Goal: Task Accomplishment & Management: Complete application form

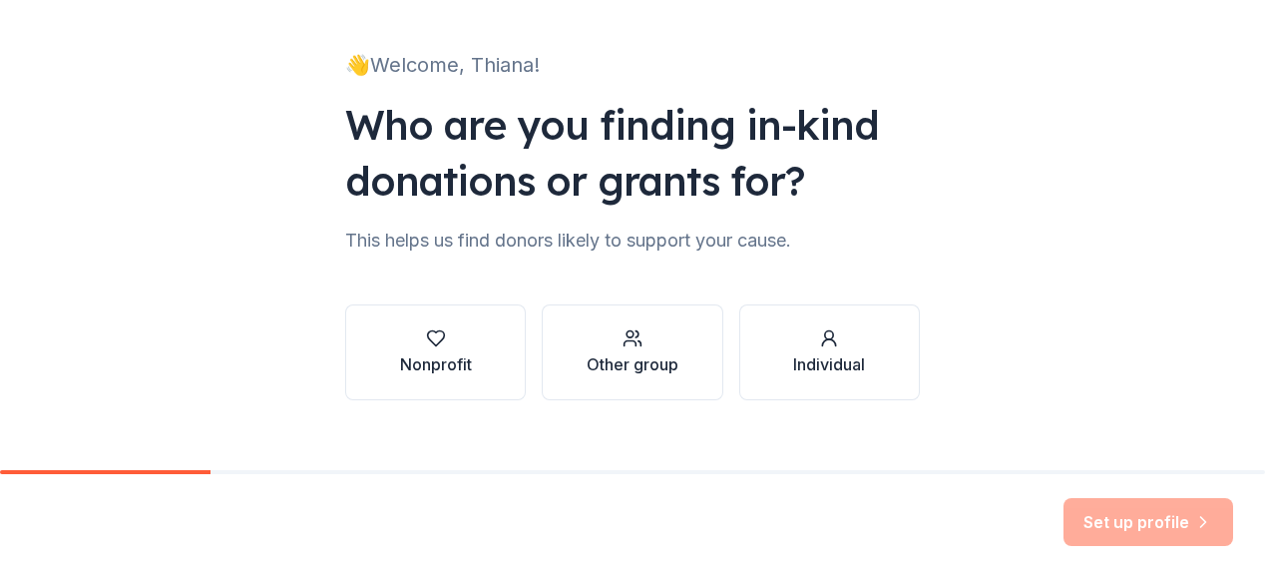
scroll to position [136, 0]
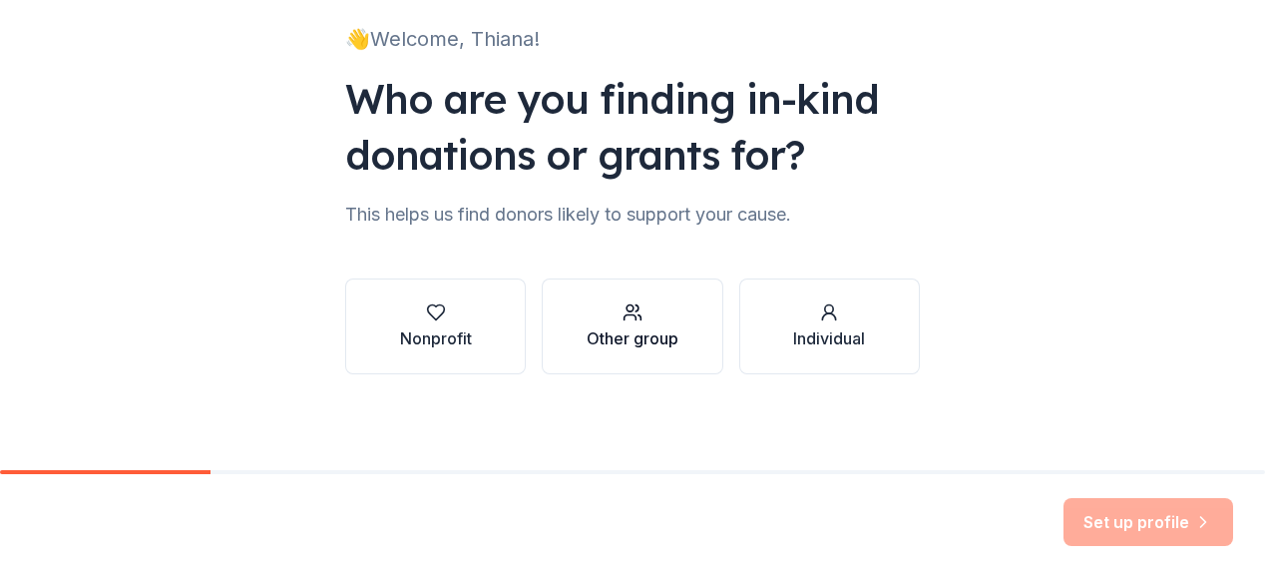
click at [593, 323] on div "Other group" at bounding box center [633, 326] width 92 height 48
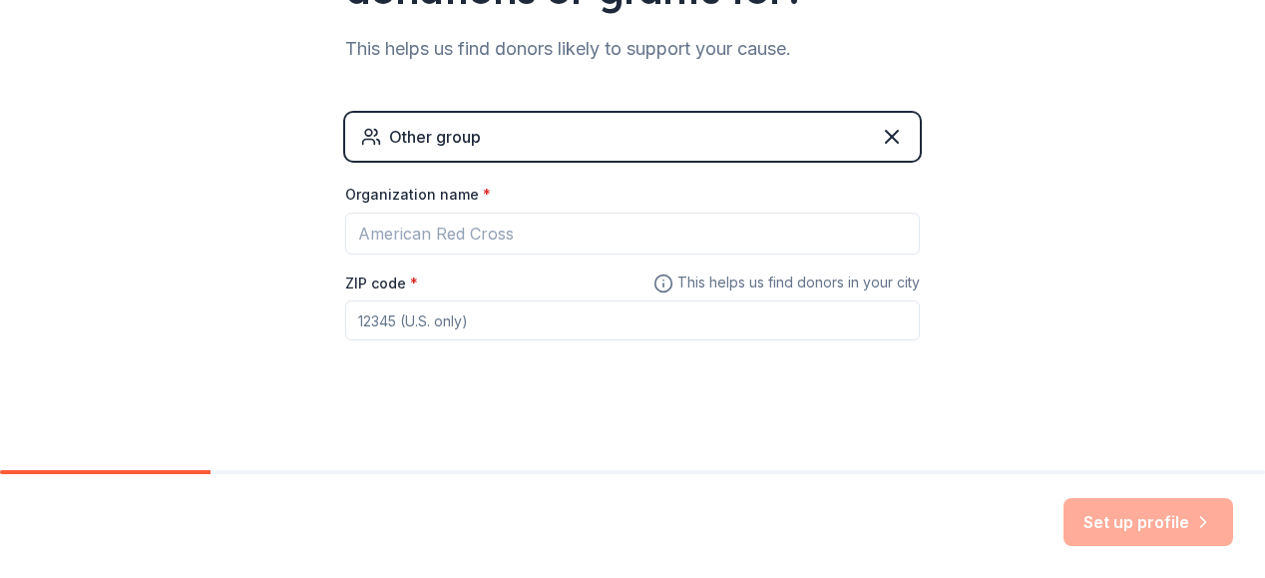
scroll to position [304, 0]
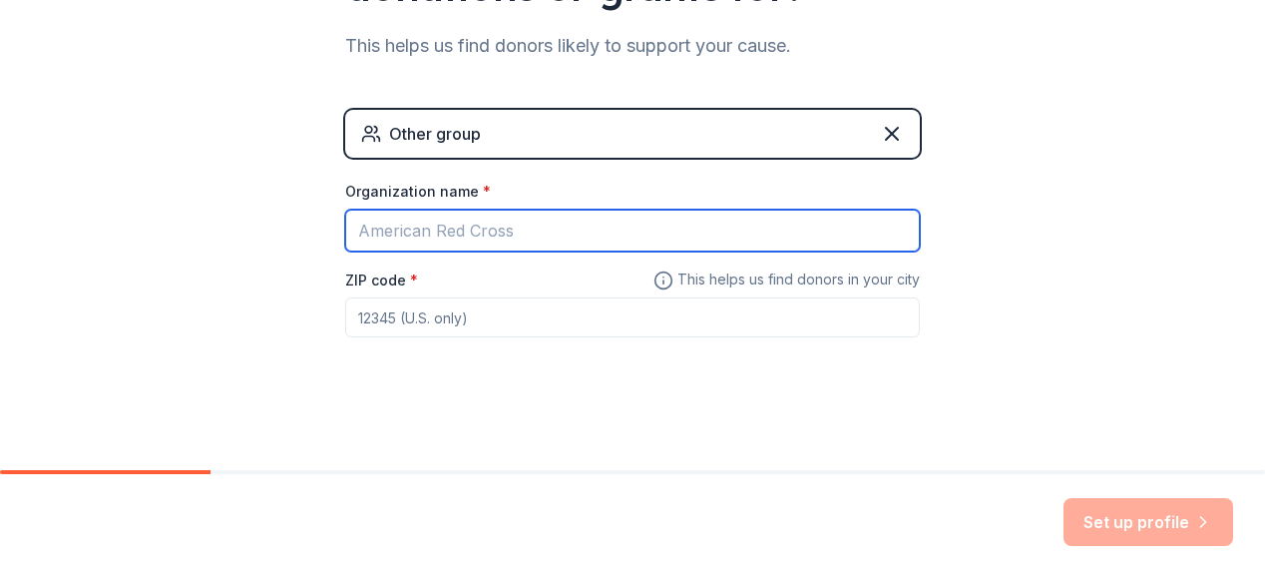
click at [455, 229] on input "Organization name *" at bounding box center [632, 230] width 575 height 42
type input "New Heights Academy Charter School"
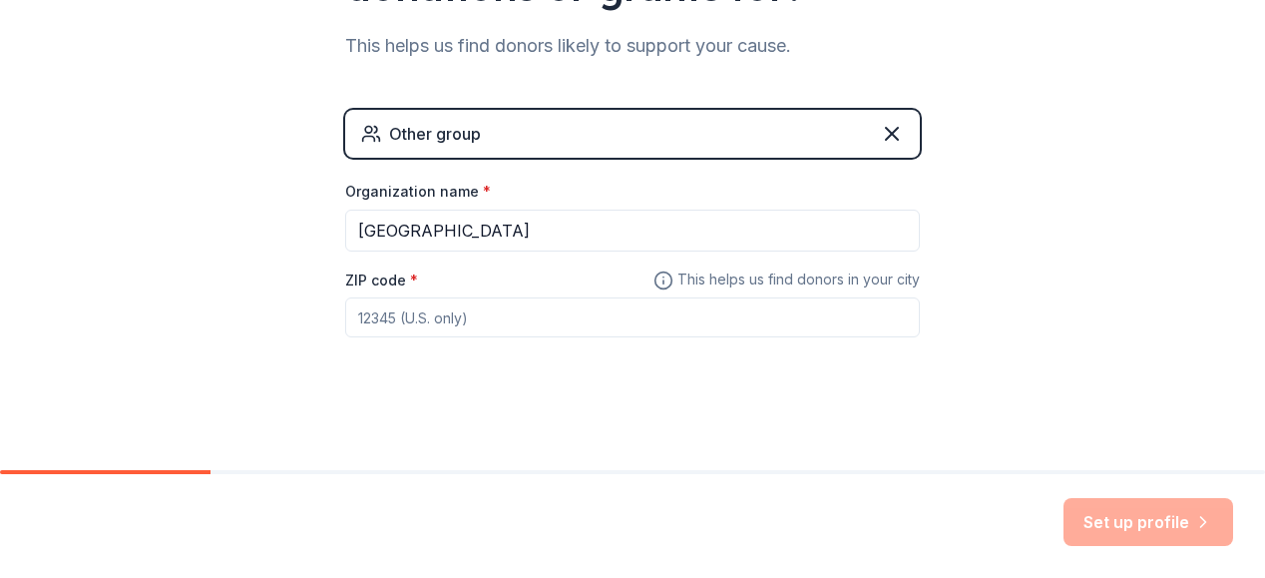
click at [481, 321] on input "ZIP code *" at bounding box center [632, 317] width 575 height 40
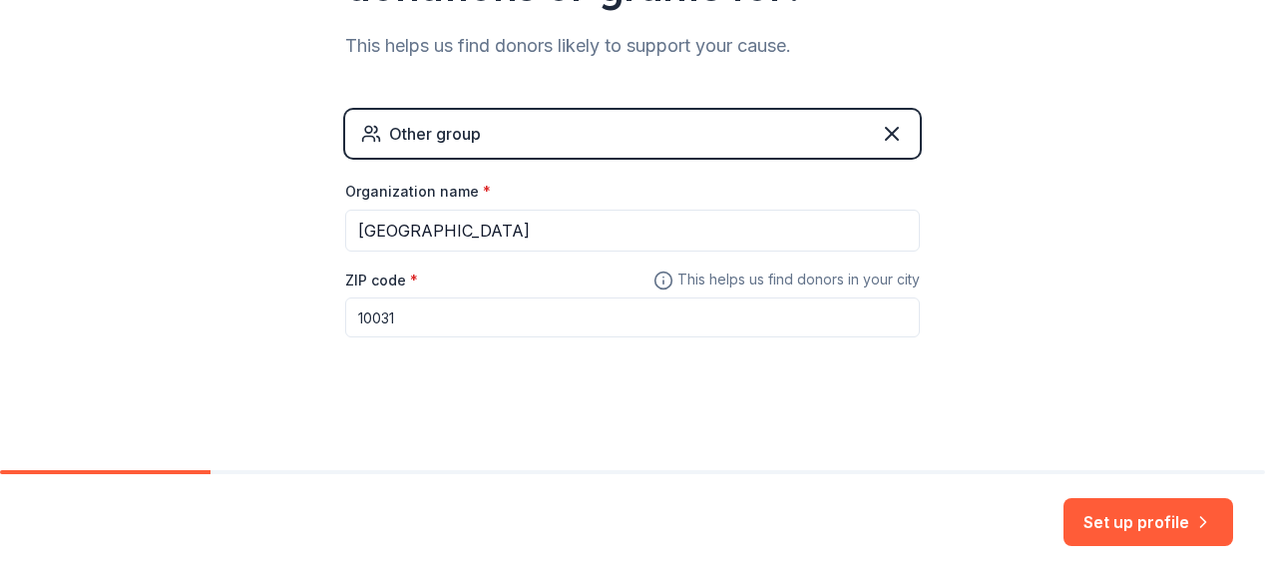
type input "10031"
click at [726, 390] on div "👋 Welcome, Thiana! Who are you finding in-kind donations or grants for? This he…" at bounding box center [632, 84] width 638 height 777
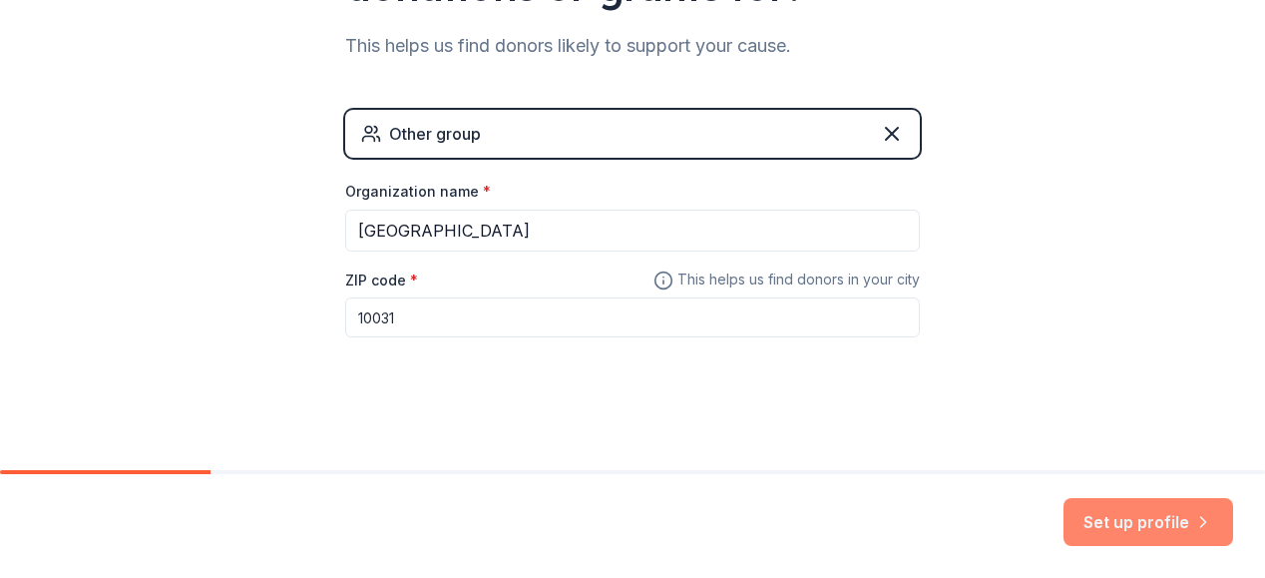
click at [1181, 527] on button "Set up profile" at bounding box center [1148, 522] width 170 height 48
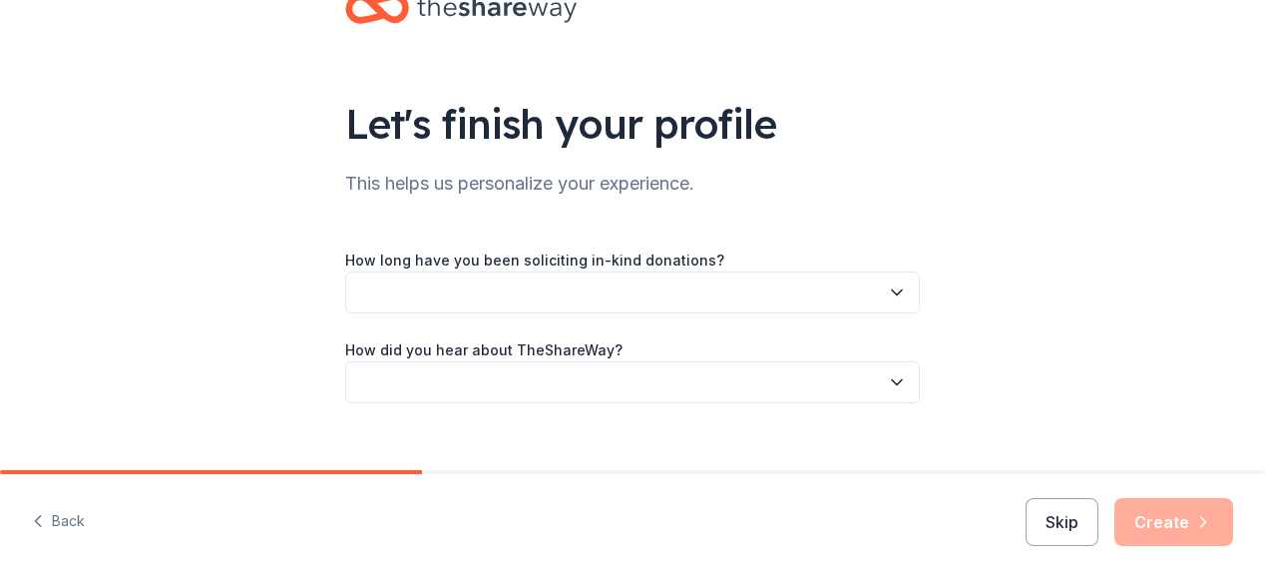
scroll to position [92, 0]
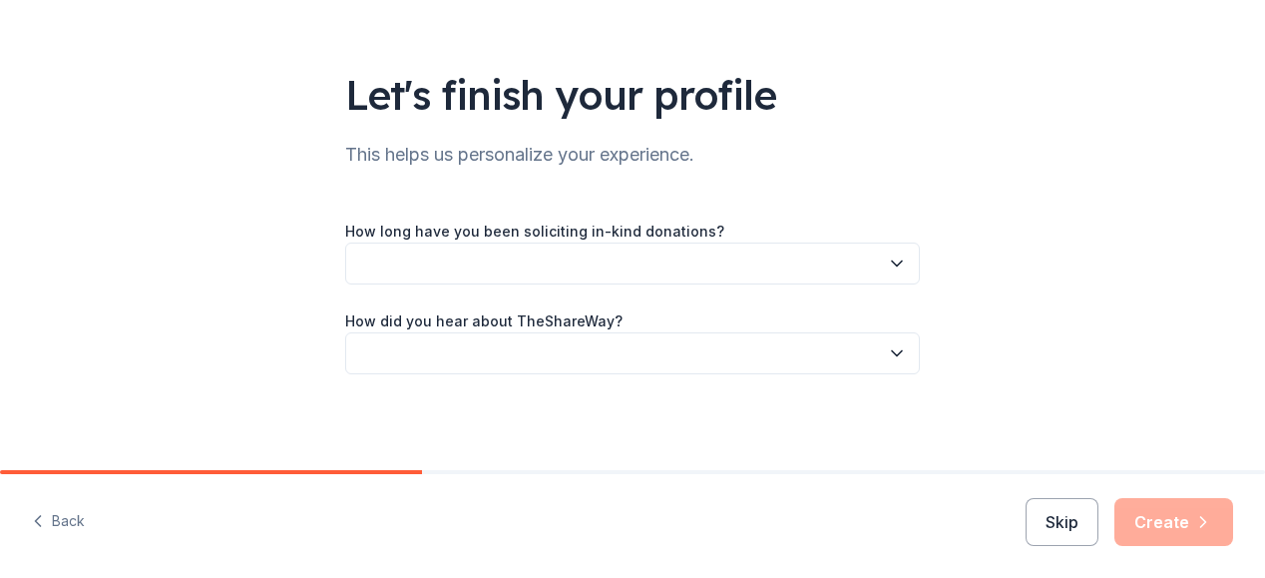
click at [850, 260] on button "button" at bounding box center [632, 263] width 575 height 42
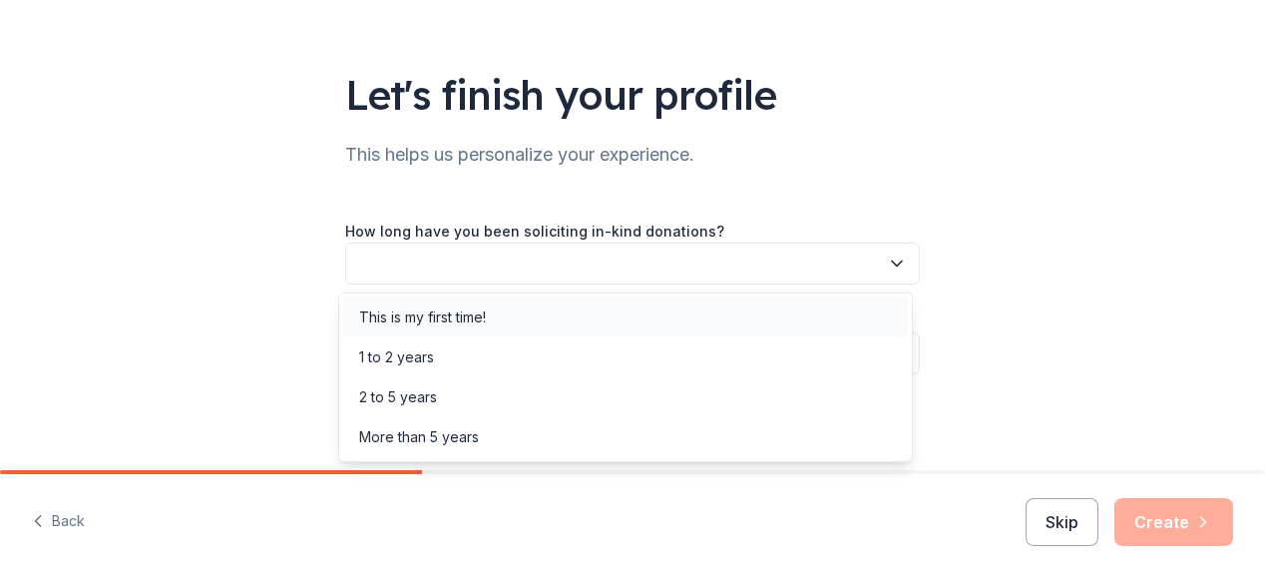
click at [758, 308] on div "This is my first time!" at bounding box center [625, 317] width 565 height 40
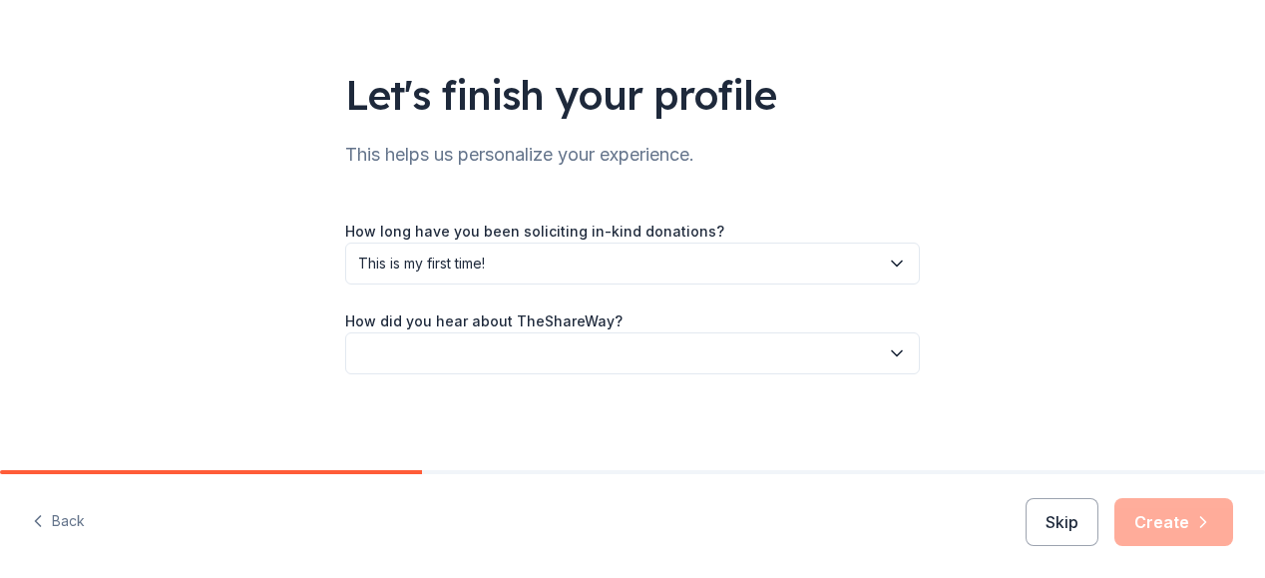
click at [893, 359] on icon "button" at bounding box center [897, 353] width 20 height 20
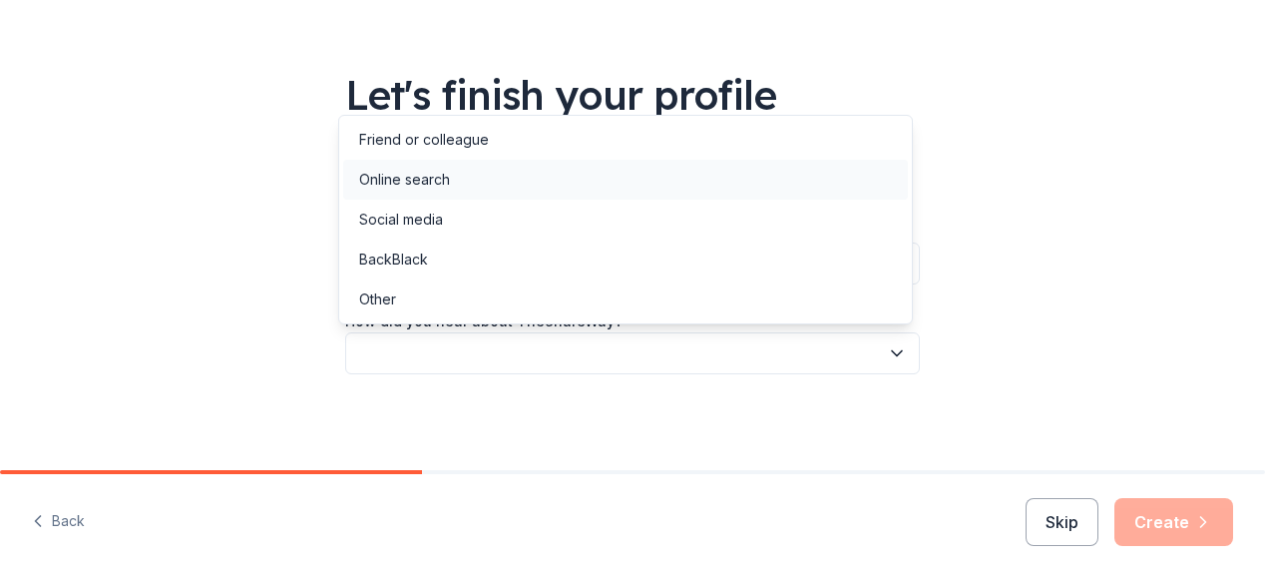
click at [462, 176] on div "Online search" at bounding box center [625, 180] width 565 height 40
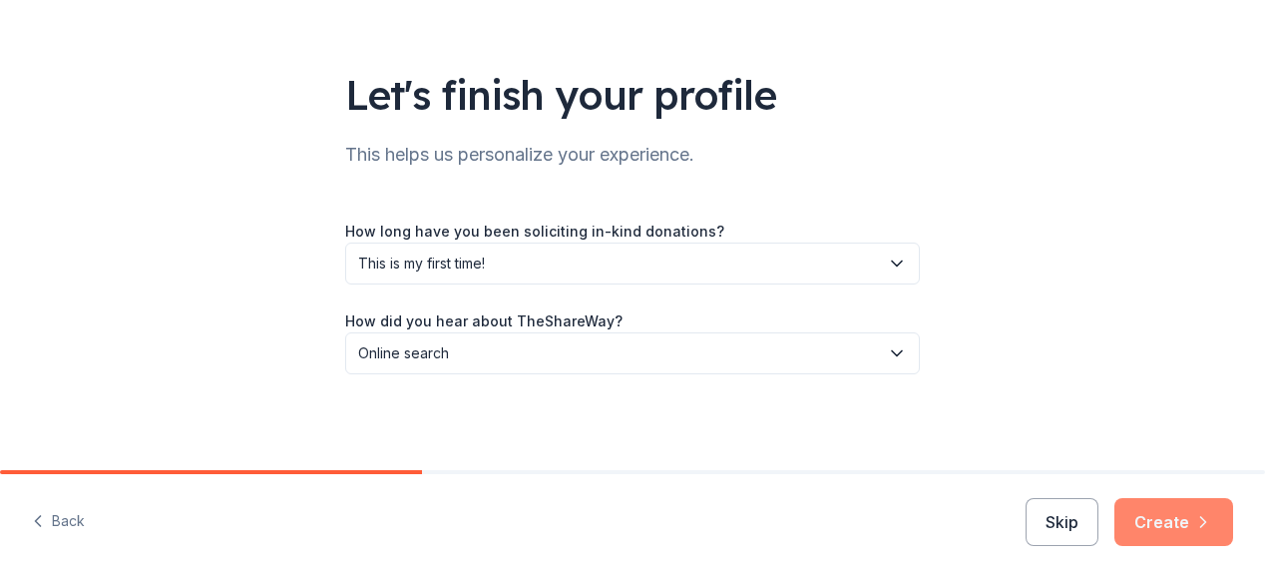
click at [1214, 524] on button "Create" at bounding box center [1173, 522] width 119 height 48
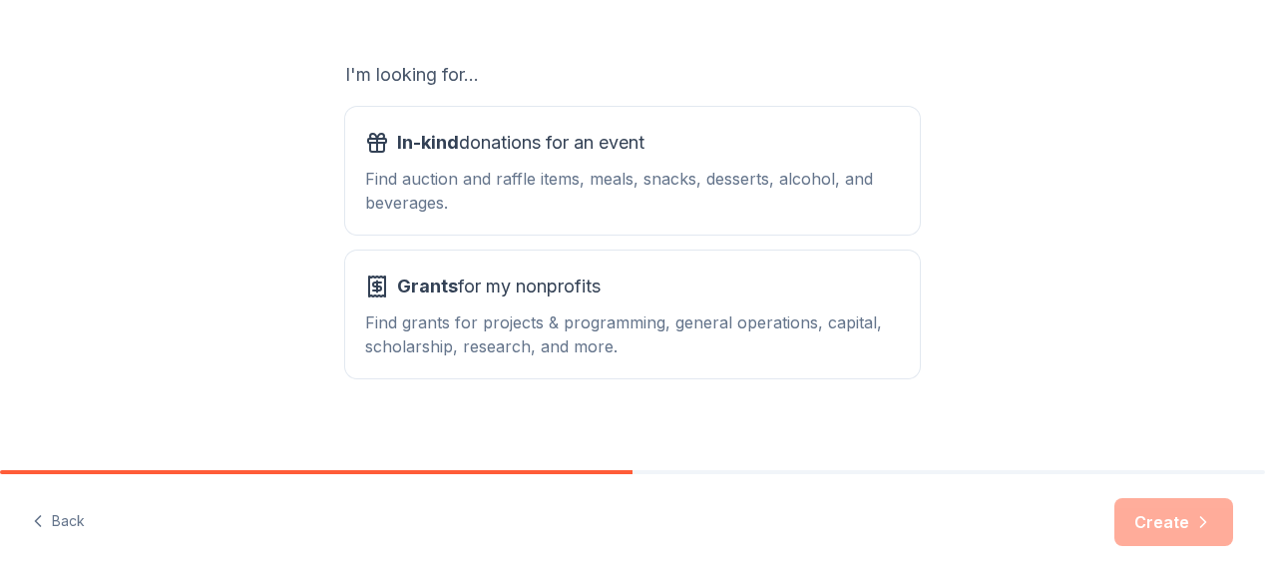
scroll to position [335, 0]
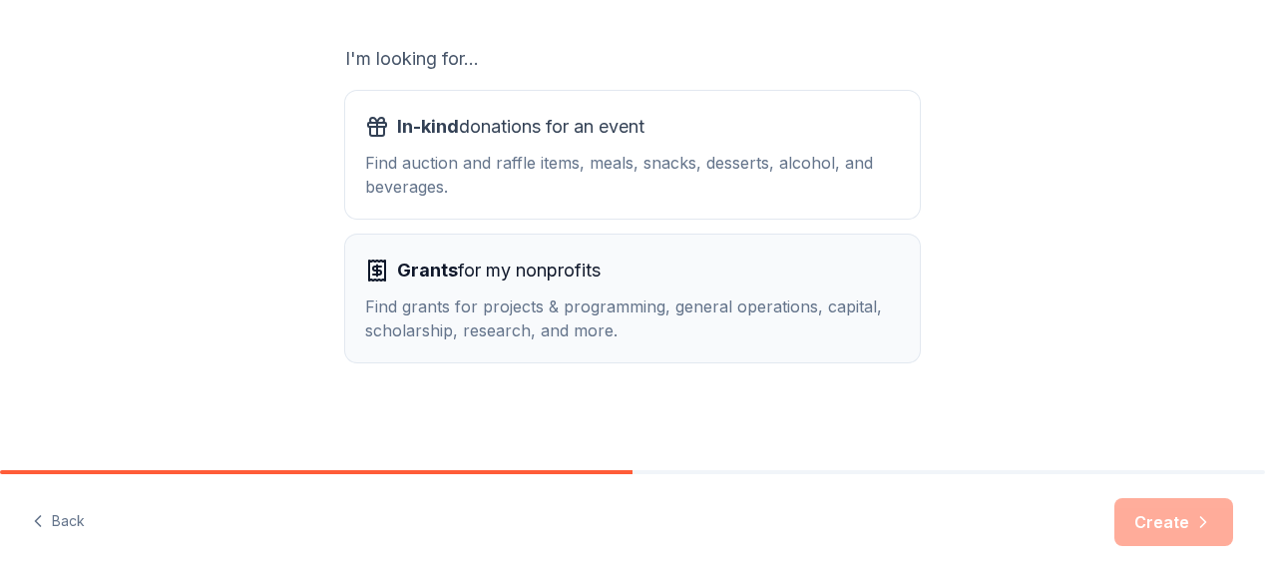
click at [766, 328] on div "Find grants for projects & programming, general operations, capital, scholarshi…" at bounding box center [632, 318] width 535 height 48
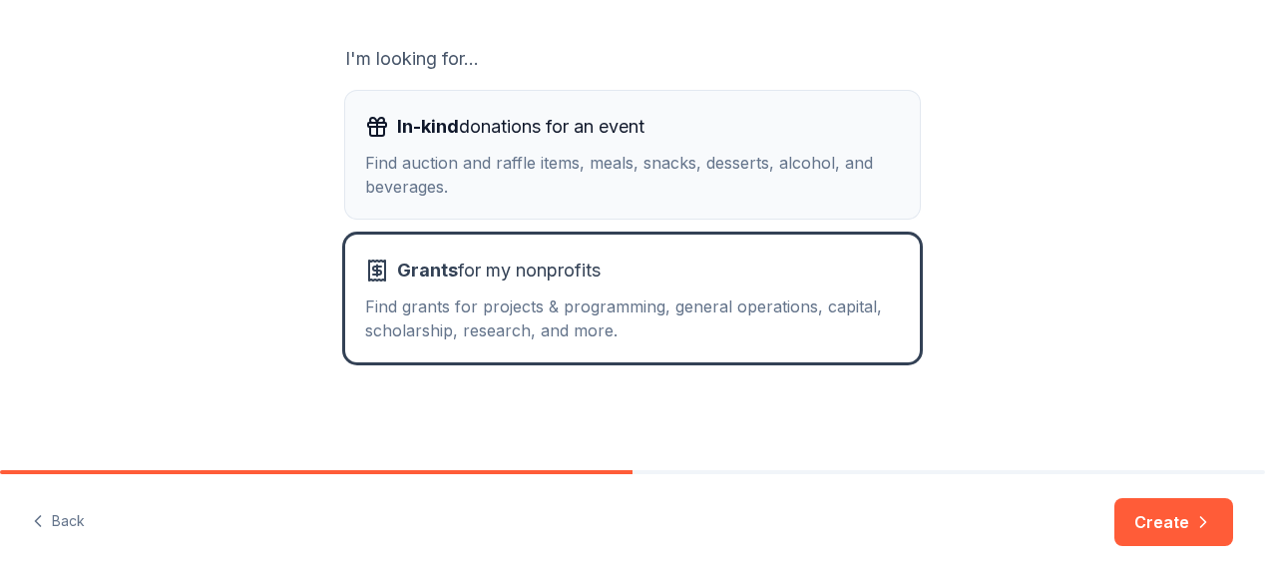
click at [794, 199] on button "In-kind donations for an event Find auction and raffle items, meals, snacks, de…" at bounding box center [632, 155] width 575 height 128
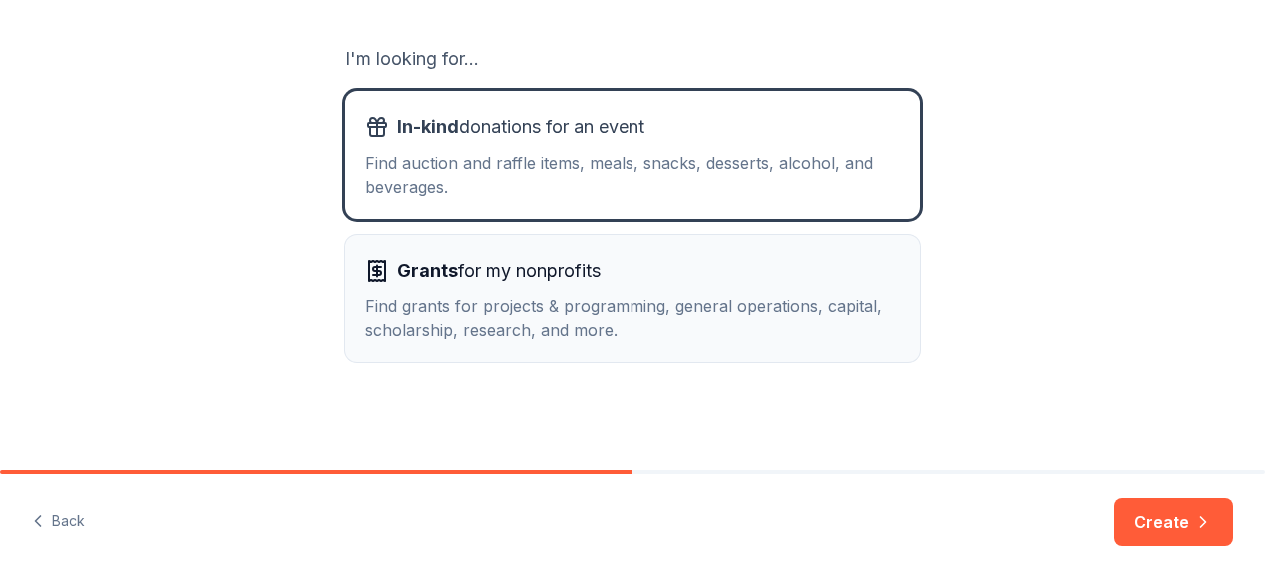
click at [788, 265] on div "Grants for my nonprofits" at bounding box center [632, 270] width 535 height 32
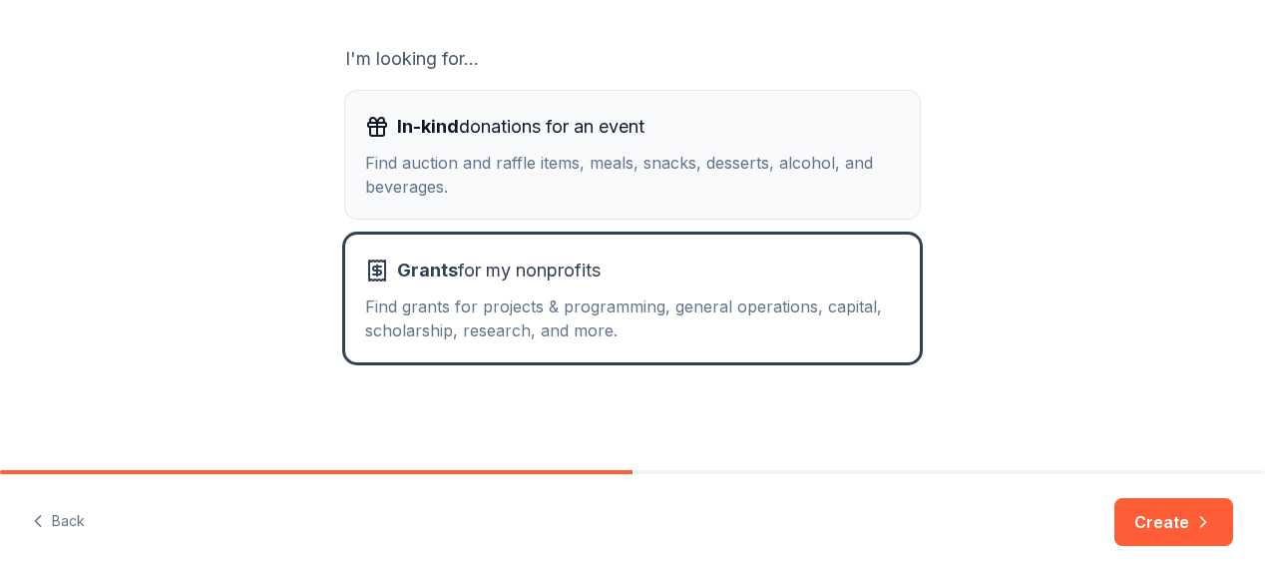
click at [708, 124] on div "In-kind donations for an event" at bounding box center [632, 127] width 535 height 32
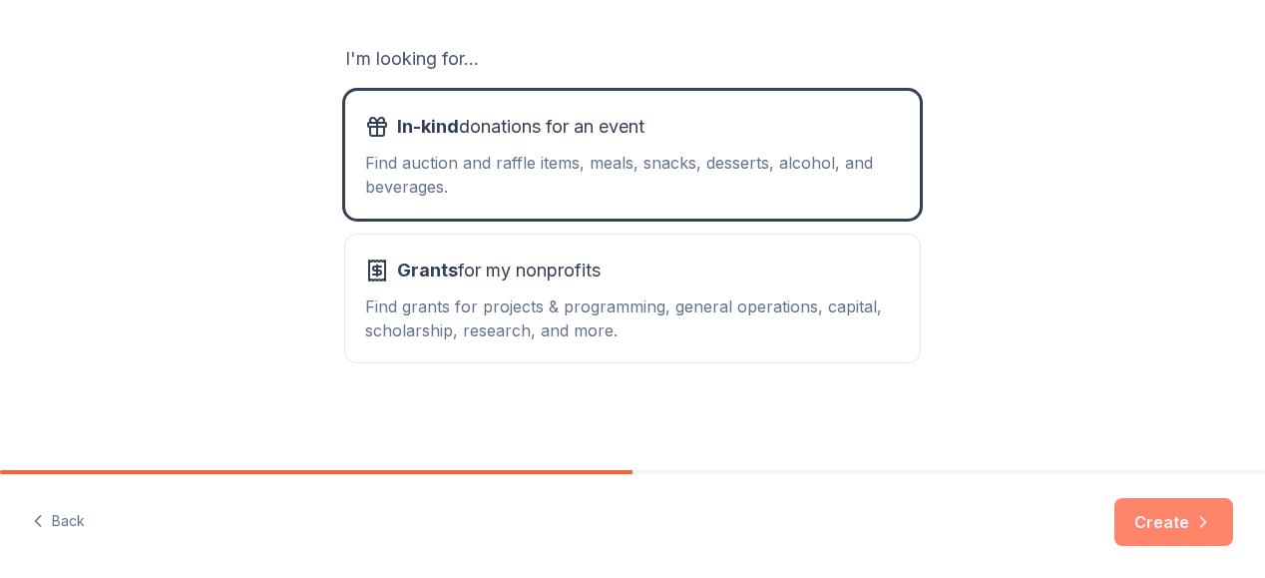
click at [1154, 516] on button "Create" at bounding box center [1173, 522] width 119 height 48
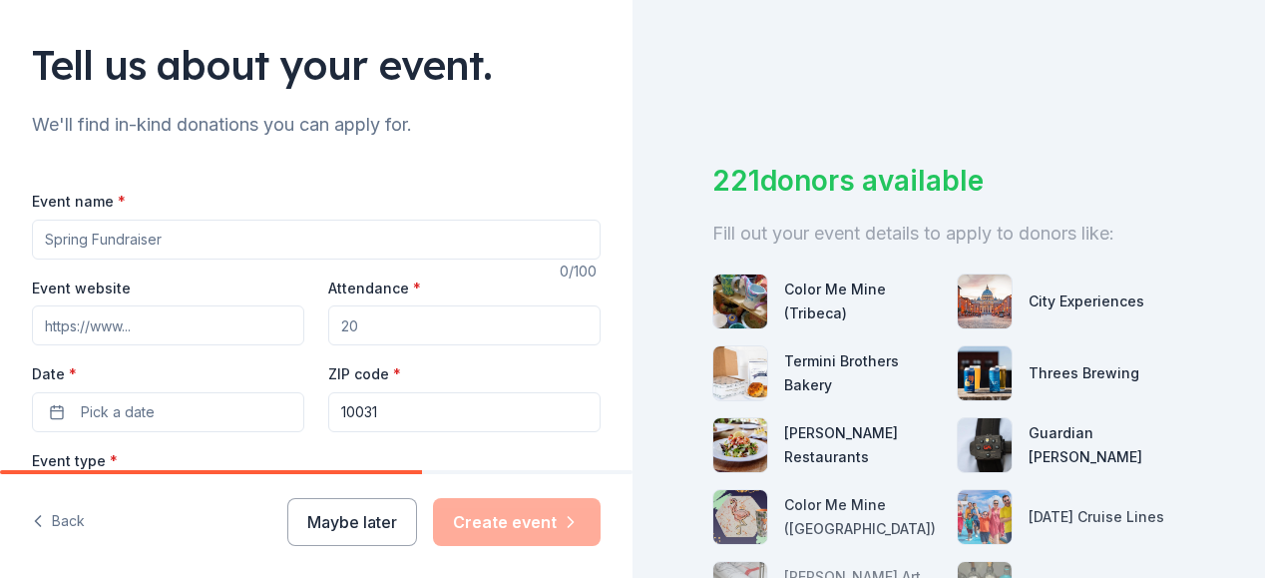
scroll to position [24, 0]
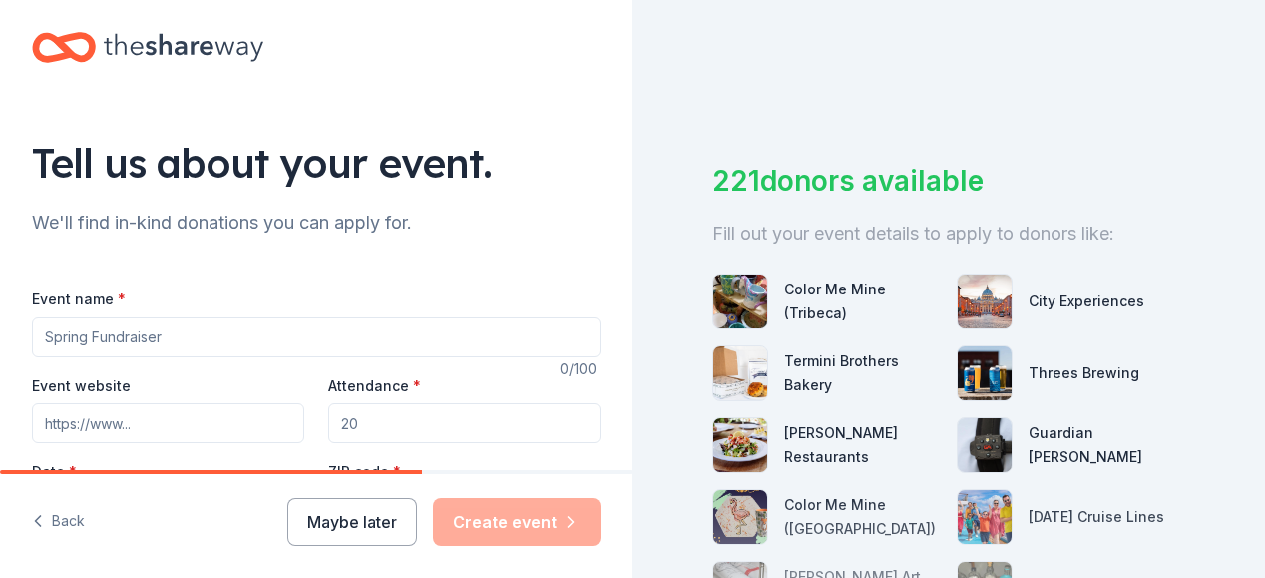
click at [548, 326] on input "Event name *" at bounding box center [316, 337] width 569 height 40
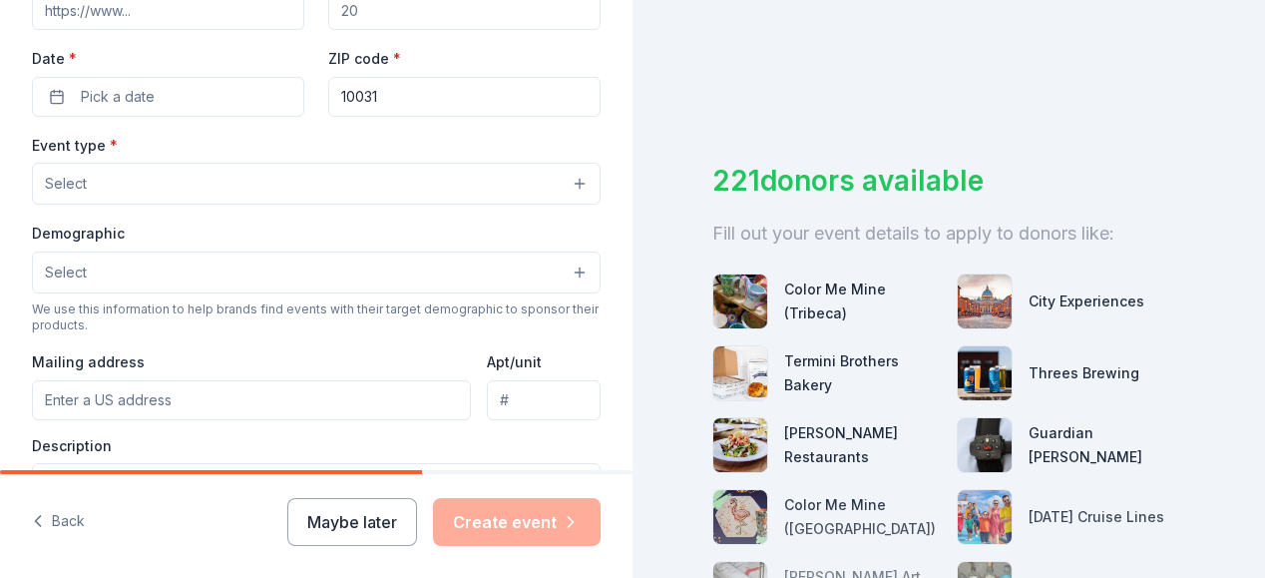
scroll to position [441, 0]
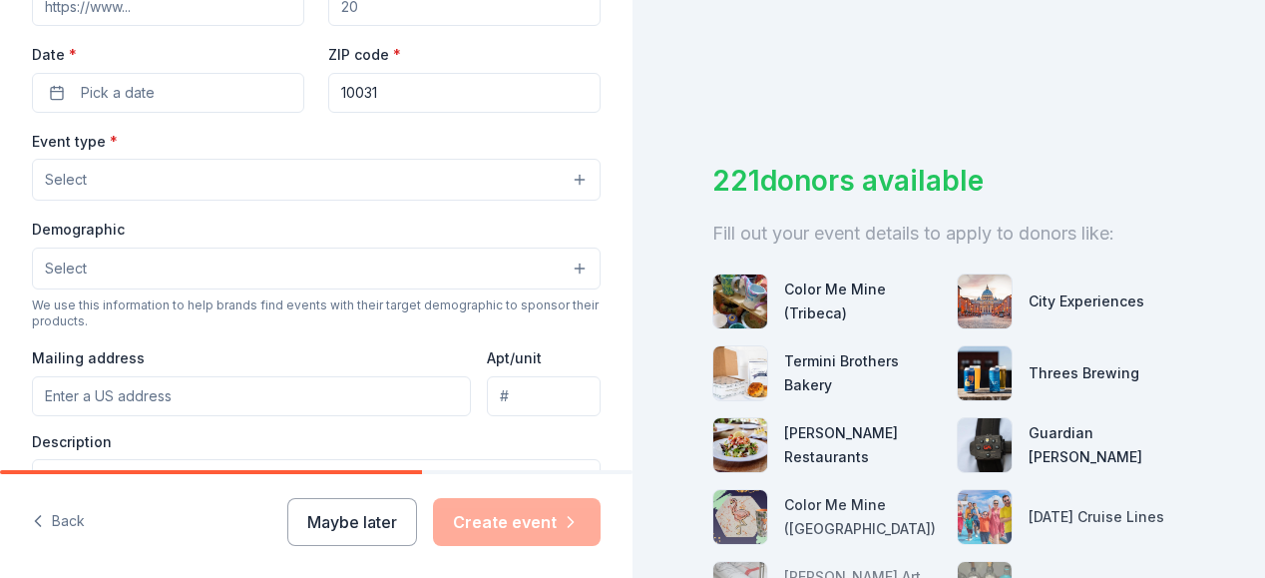
click at [526, 179] on button "Select" at bounding box center [316, 180] width 569 height 42
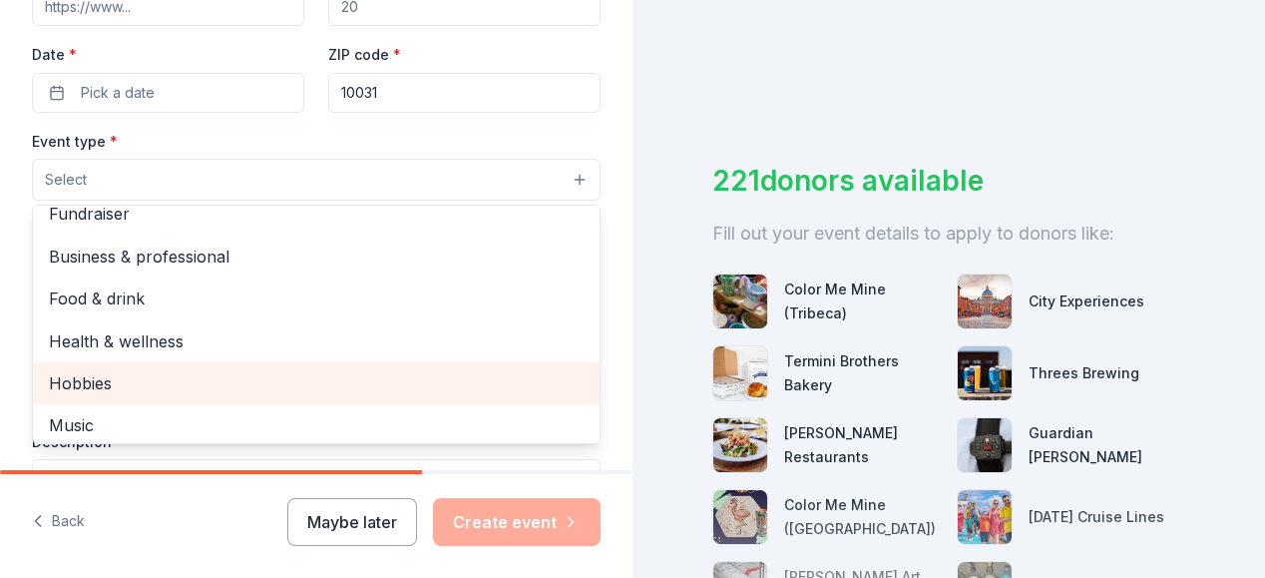
scroll to position [0, 0]
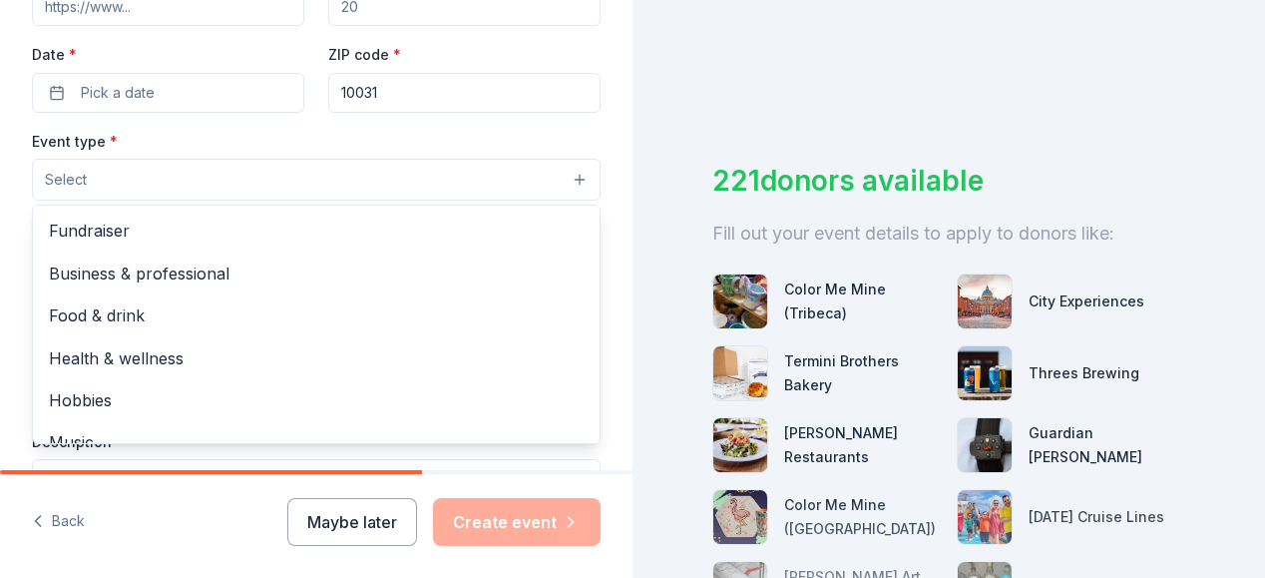
click at [595, 115] on div "Tell us about your event. We'll find in-kind donations you can apply for. Event…" at bounding box center [316, 223] width 632 height 1328
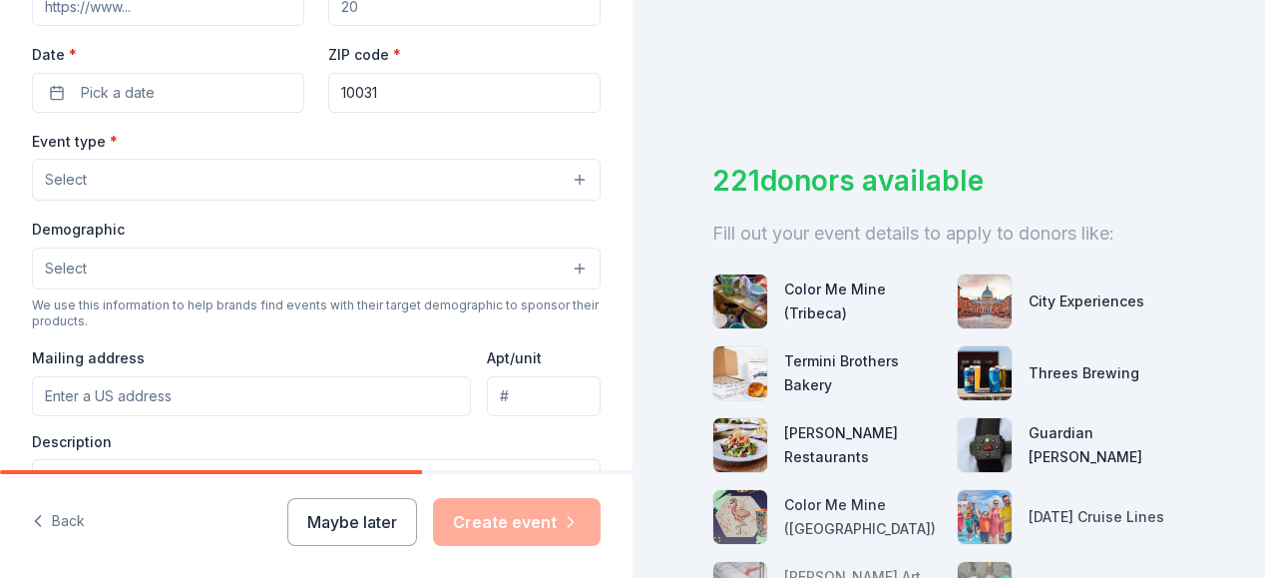
click at [533, 258] on button "Select" at bounding box center [316, 268] width 569 height 42
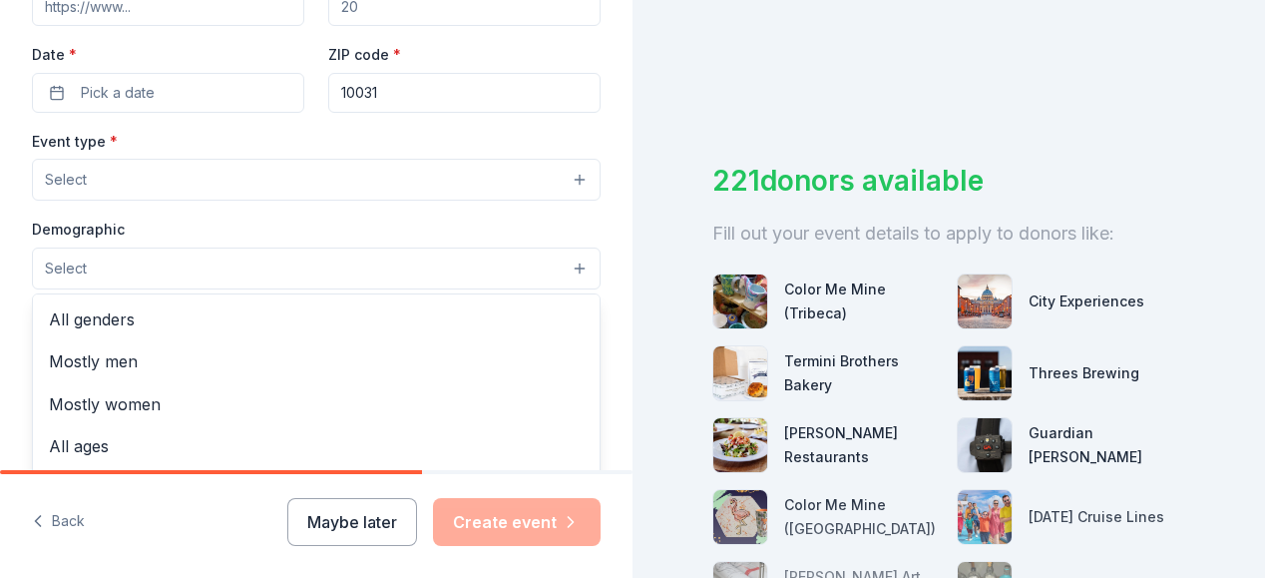
click at [590, 151] on div "Tell us about your event. We'll find in-kind donations you can apply for. Event…" at bounding box center [316, 223] width 632 height 1328
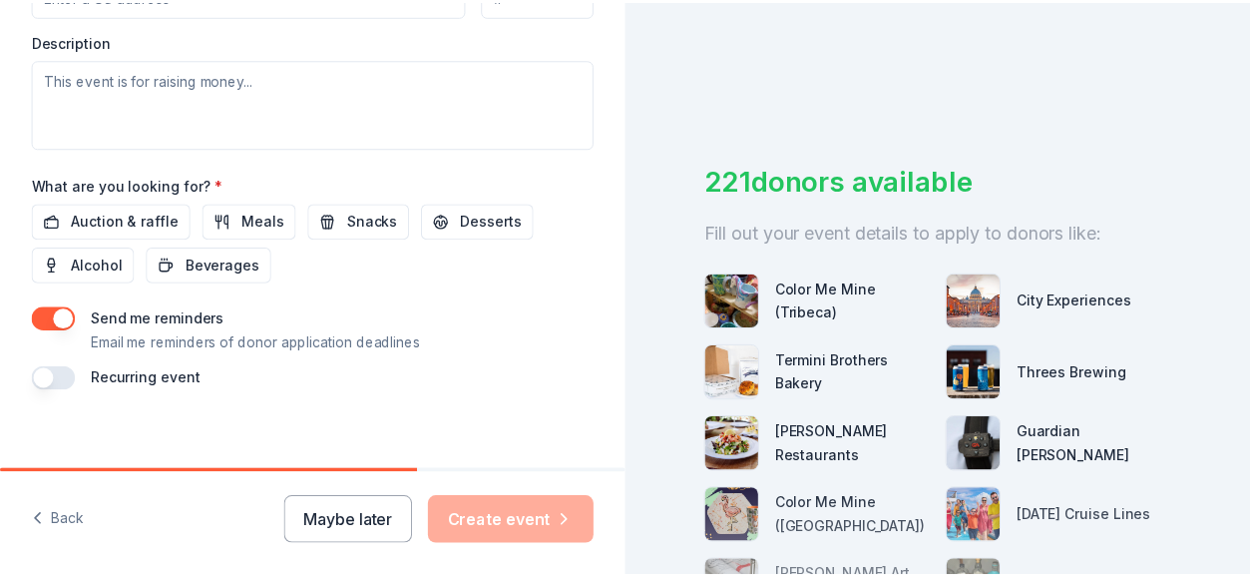
scroll to position [857, 0]
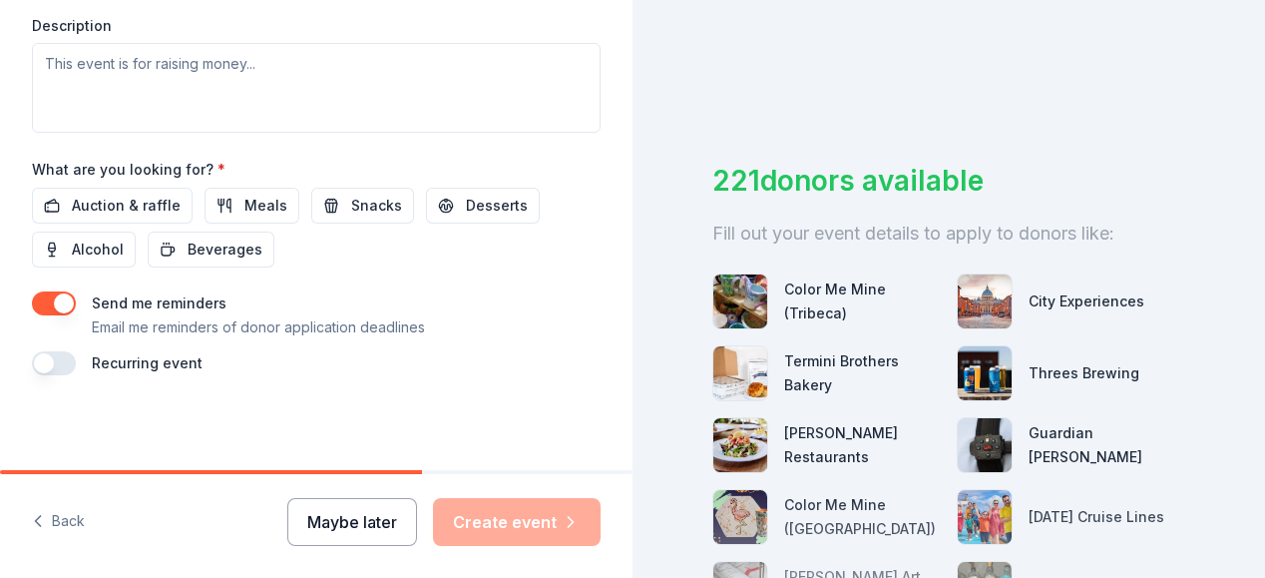
click at [381, 519] on button "Maybe later" at bounding box center [352, 522] width 130 height 48
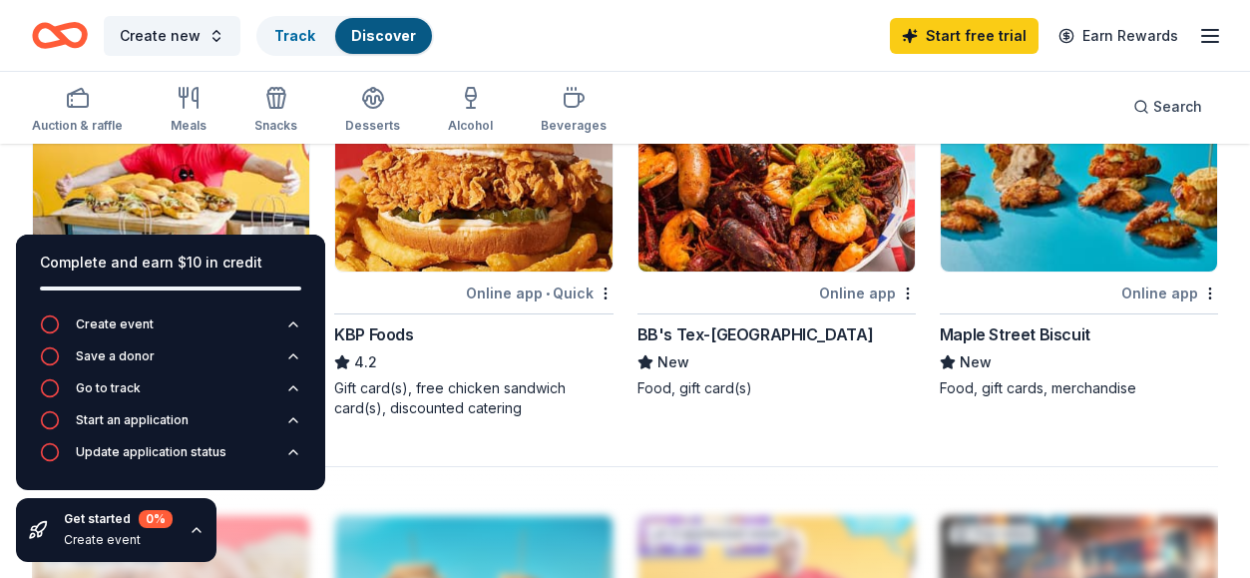
scroll to position [1772, 0]
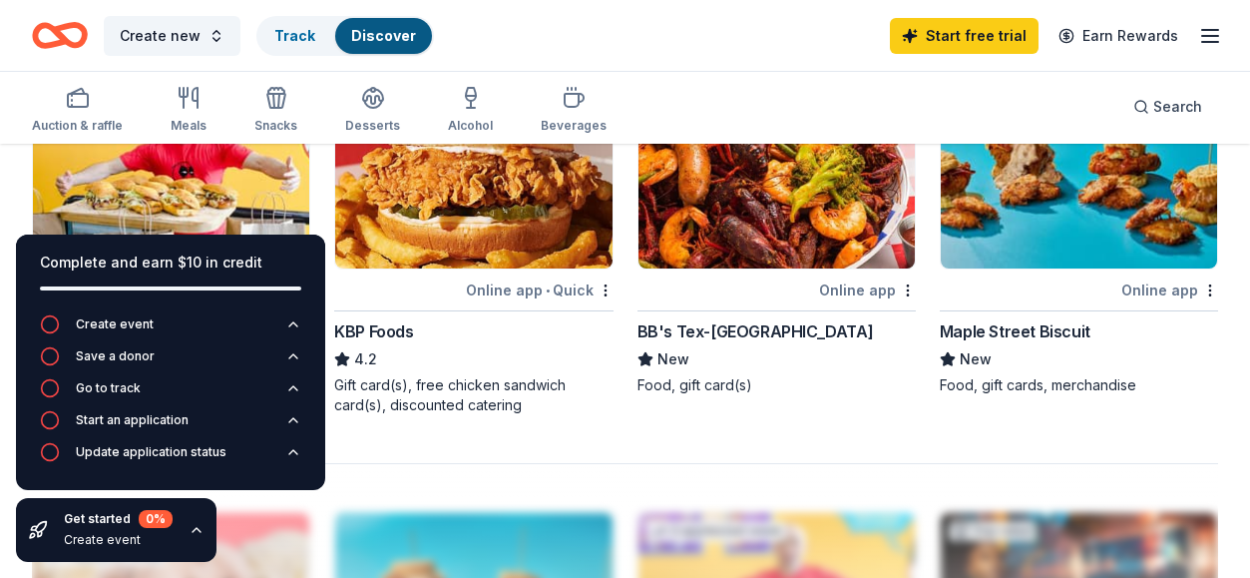
click at [304, 251] on div "Complete and earn $10 in credit" at bounding box center [170, 274] width 309 height 80
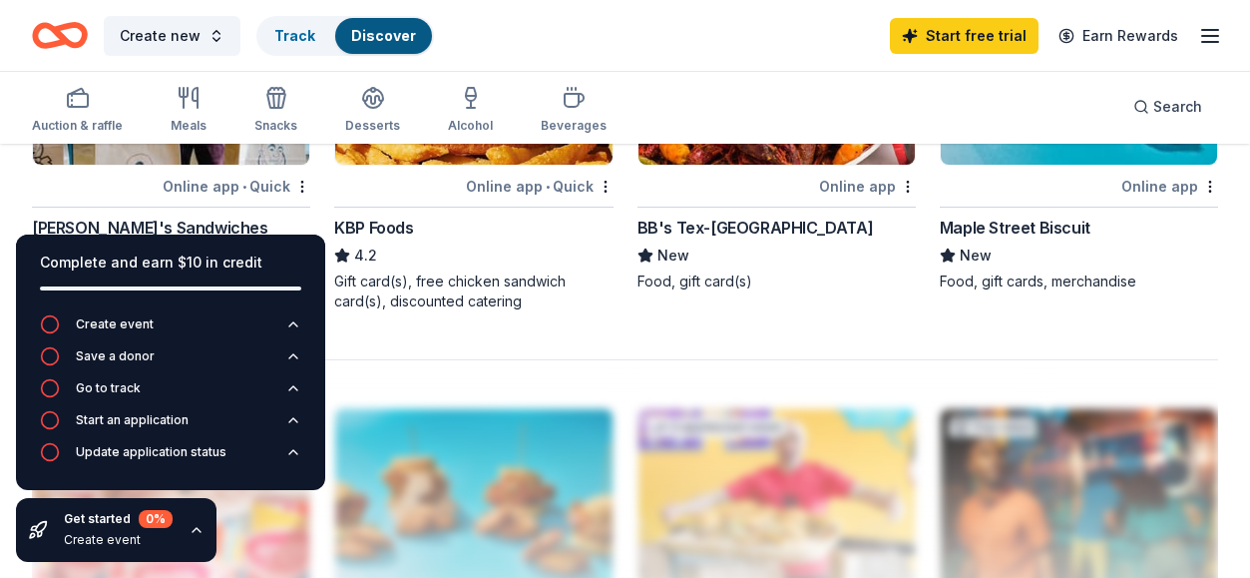
scroll to position [1876, 0]
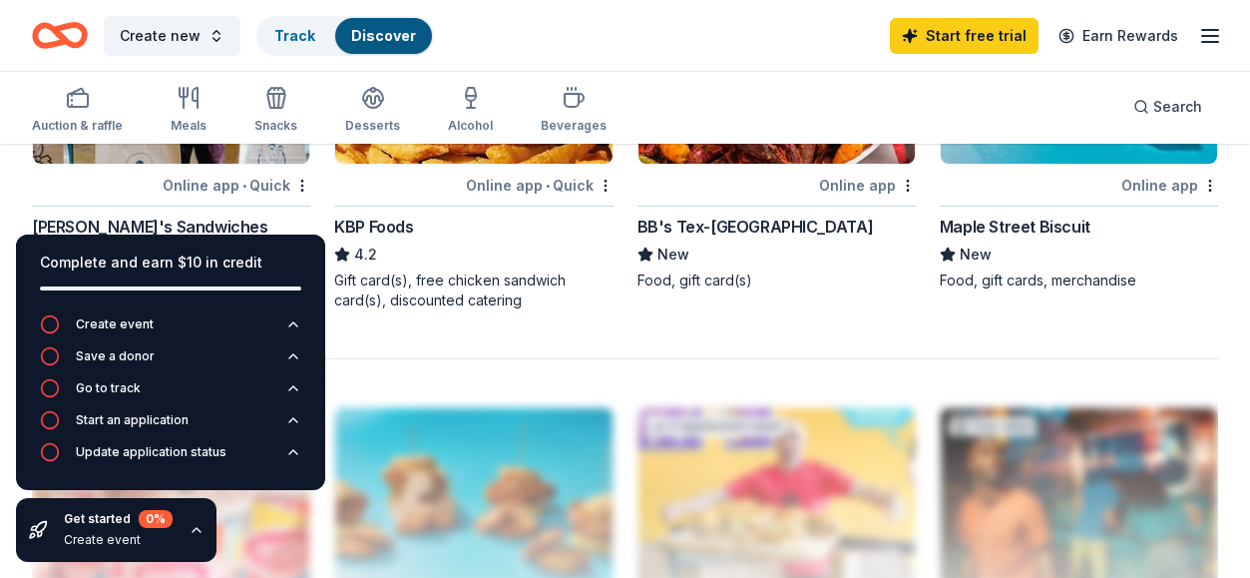
click at [196, 541] on div "Get started 0 % Create event" at bounding box center [116, 530] width 201 height 64
click at [193, 533] on icon "button" at bounding box center [197, 530] width 16 height 16
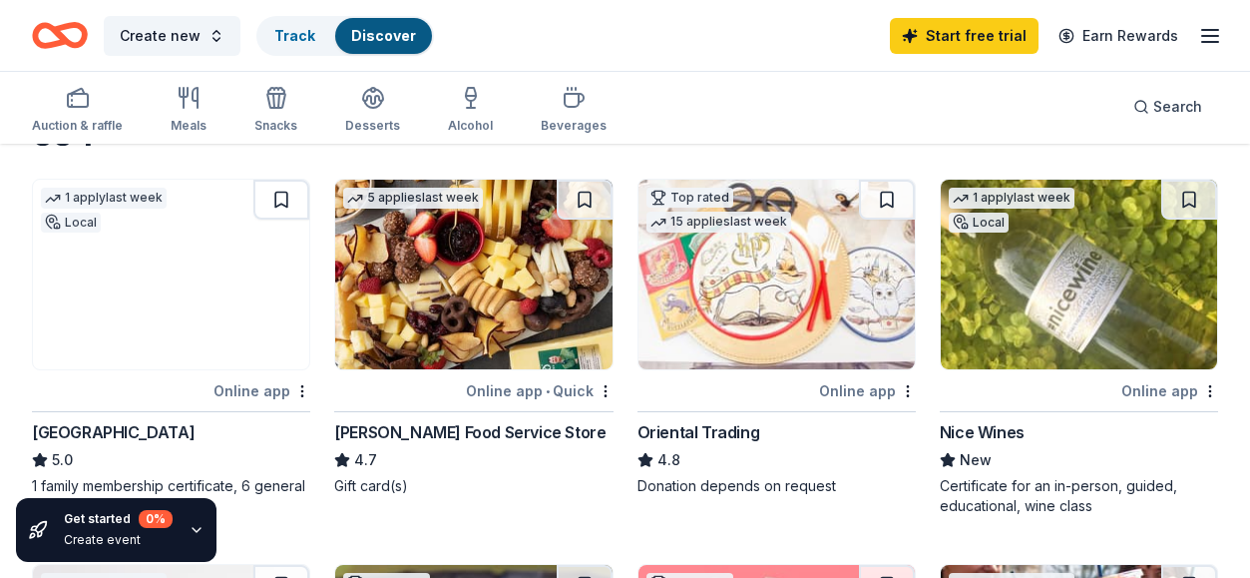
scroll to position [0, 0]
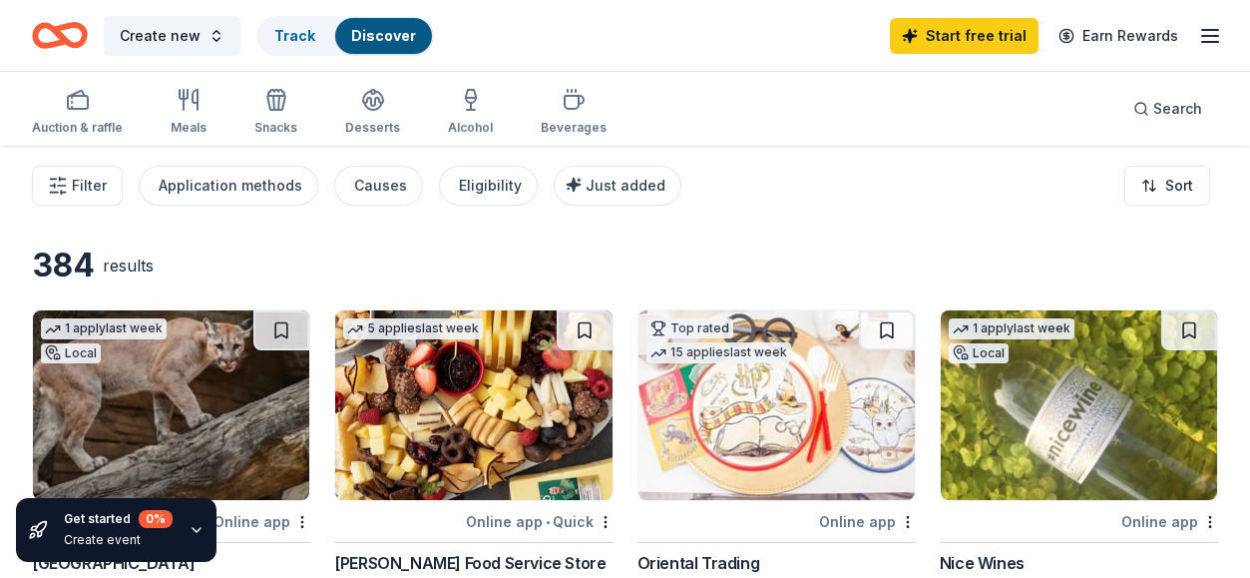
click at [1222, 36] on div "Create new Track Discover Start free trial Earn Rewards" at bounding box center [625, 35] width 1250 height 71
click at [1216, 33] on icon "button" at bounding box center [1210, 36] width 24 height 24
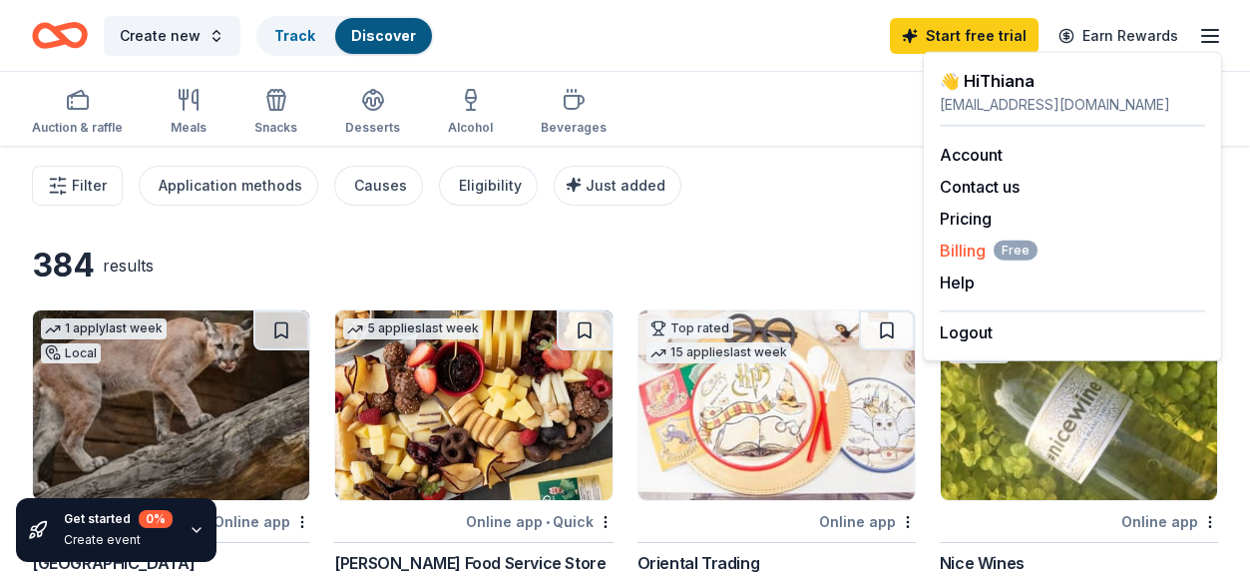
click at [973, 252] on span "Billing Free" at bounding box center [989, 250] width 98 height 24
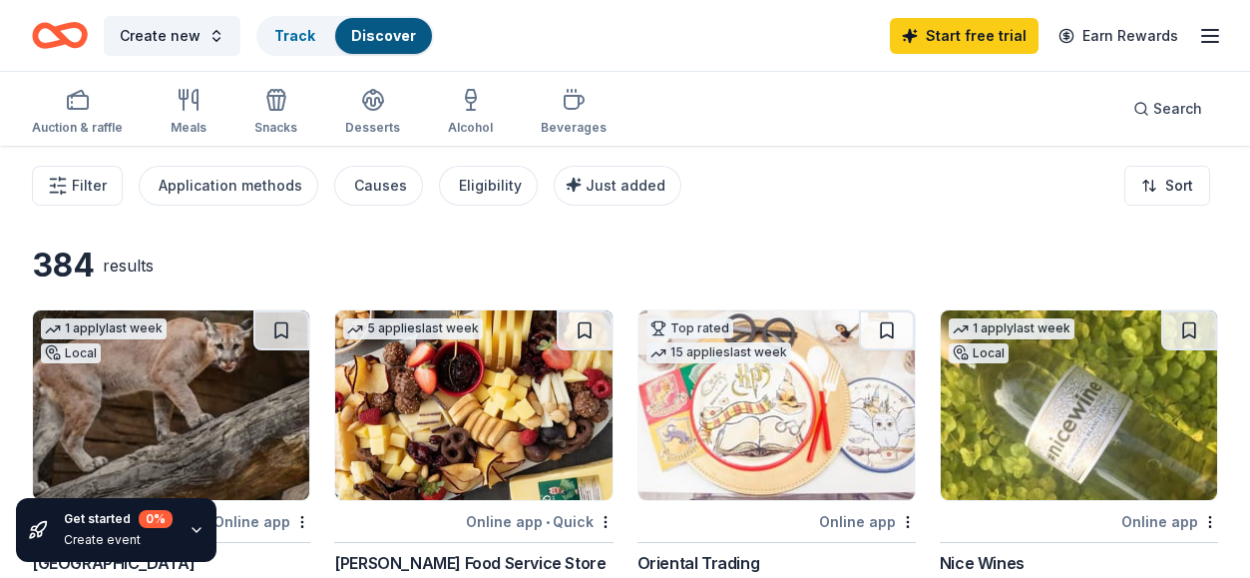
click at [973, 252] on div "384 results" at bounding box center [625, 265] width 1186 height 40
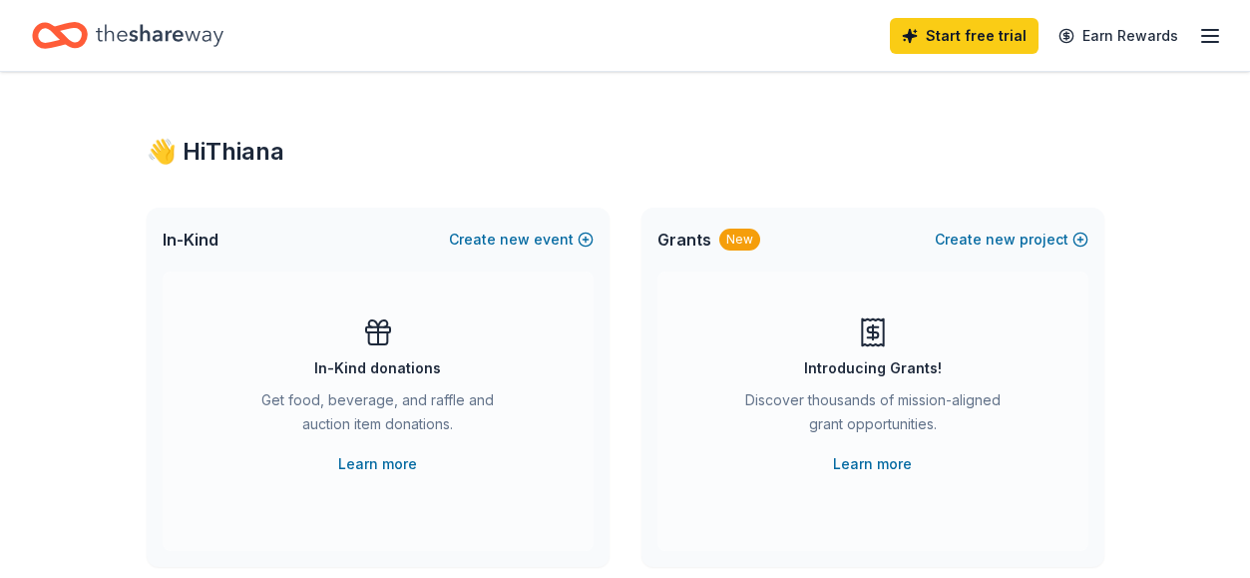
click at [895, 399] on div "Discover thousands of mission-aligned grant opportunities." at bounding box center [872, 416] width 271 height 56
click at [877, 465] on link "Learn more" at bounding box center [872, 464] width 79 height 24
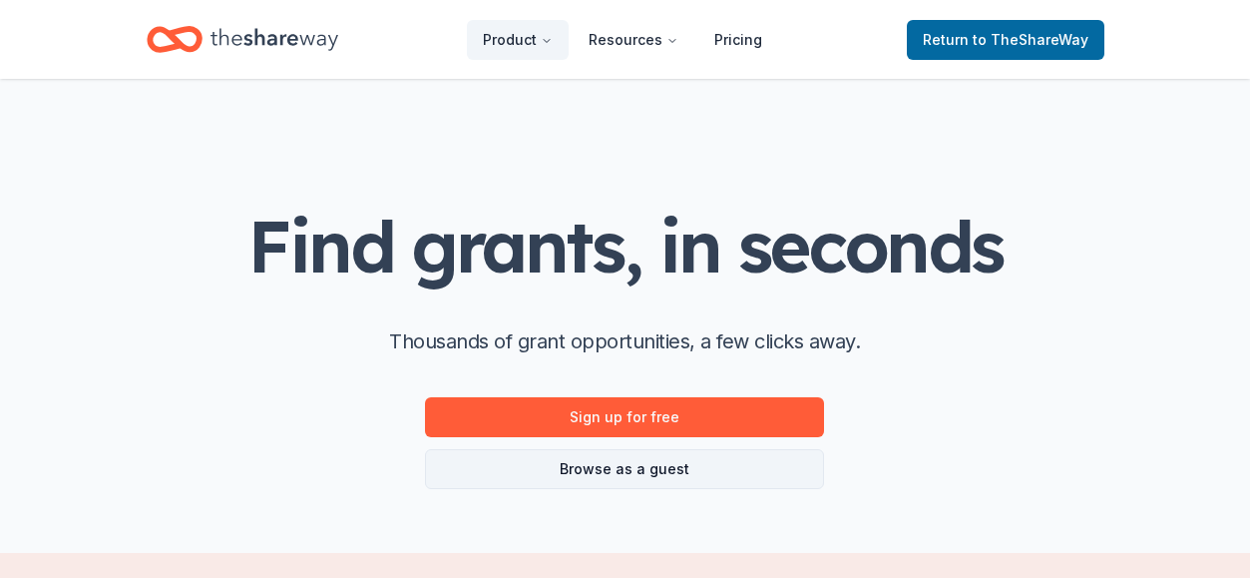
click at [703, 462] on link "Browse as a guest" at bounding box center [624, 469] width 399 height 40
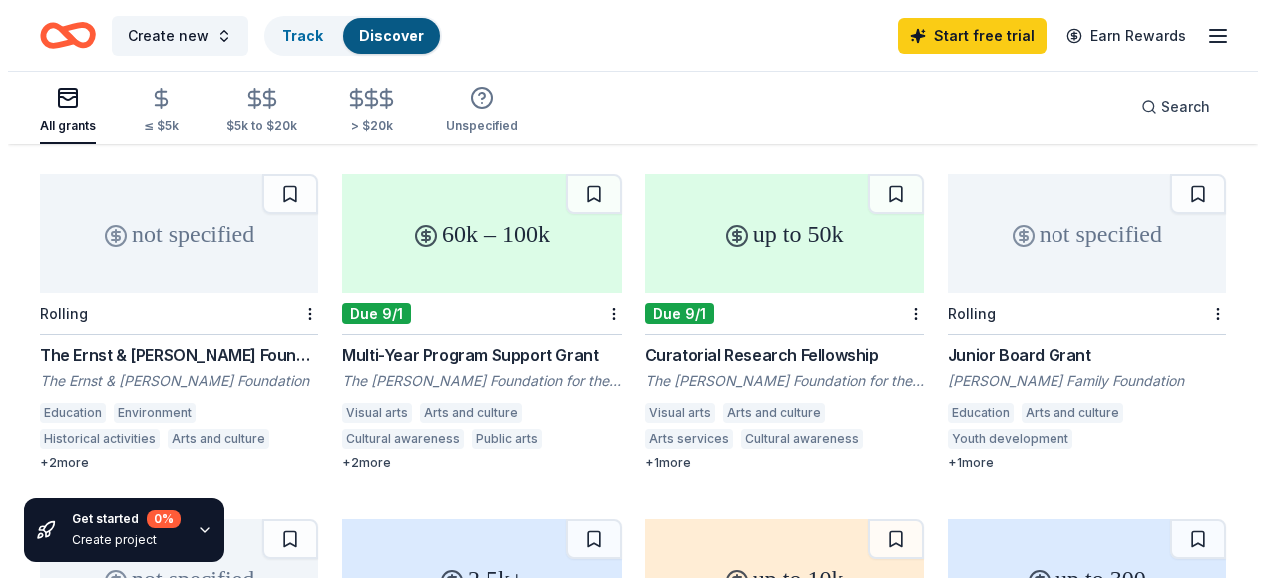
scroll to position [1156, 0]
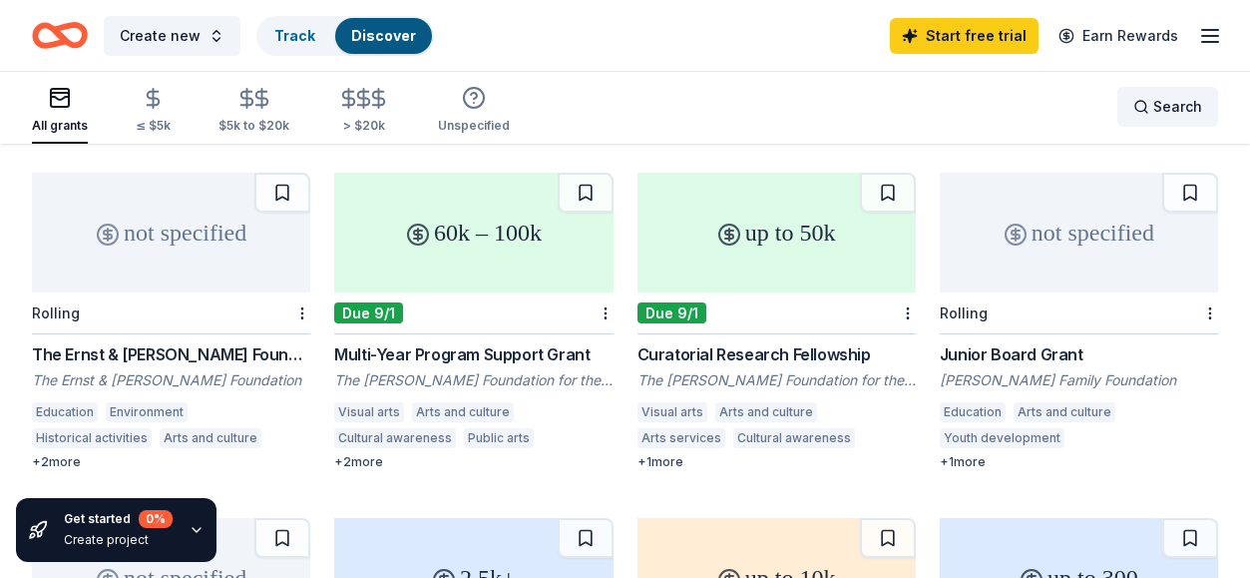
click at [1156, 111] on span "Search" at bounding box center [1177, 107] width 49 height 24
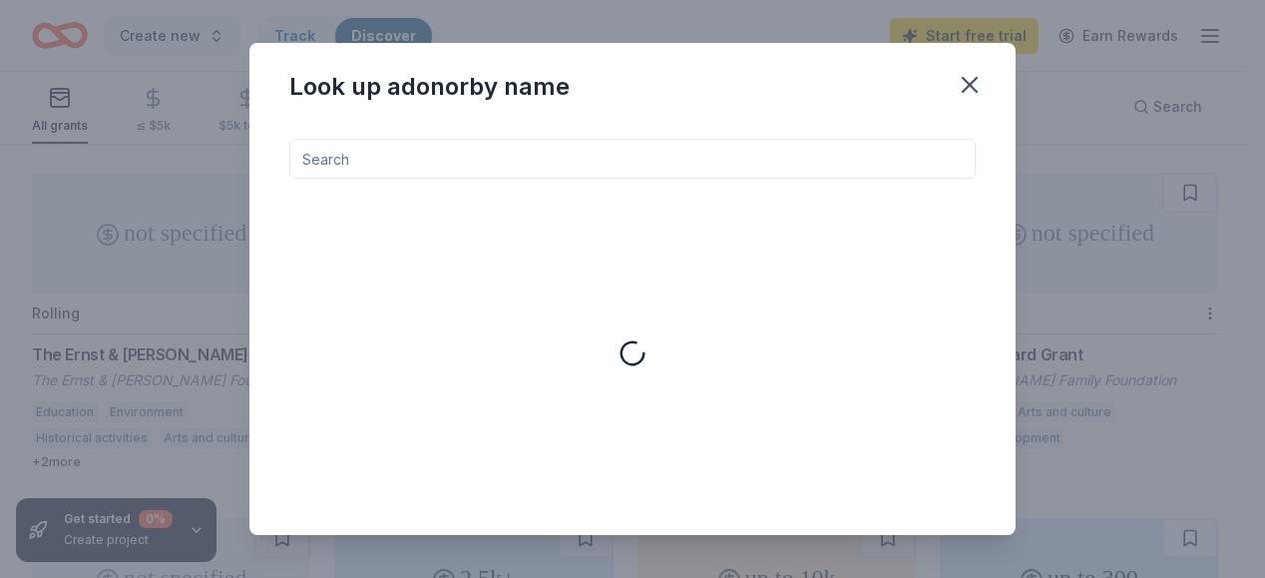
click at [732, 149] on input at bounding box center [632, 159] width 686 height 40
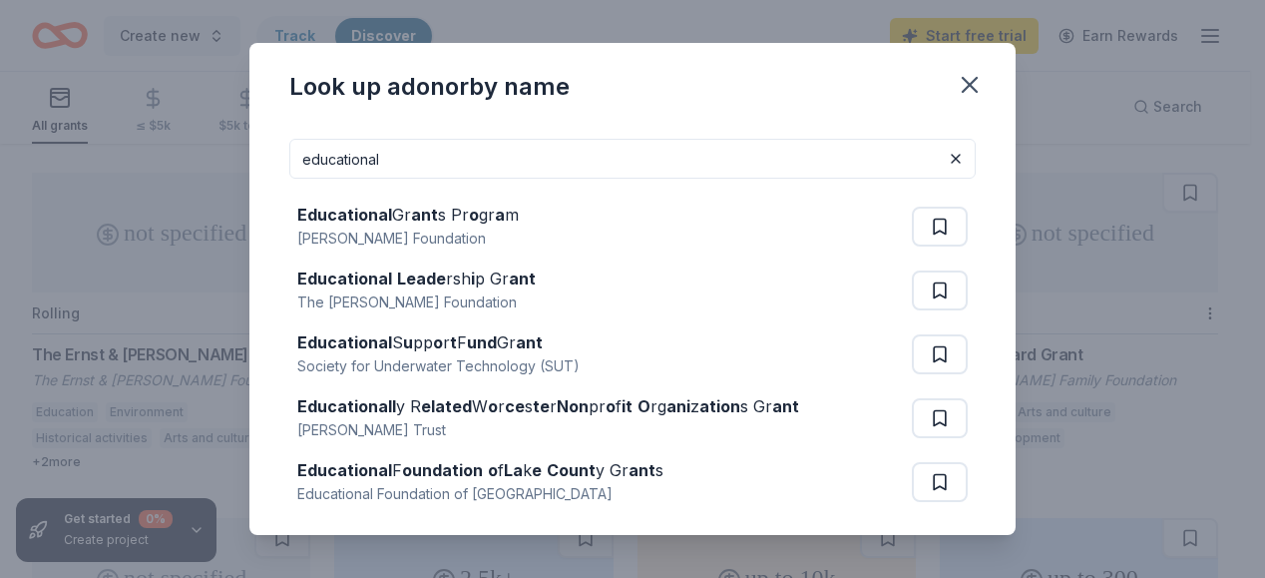
type input "educational"
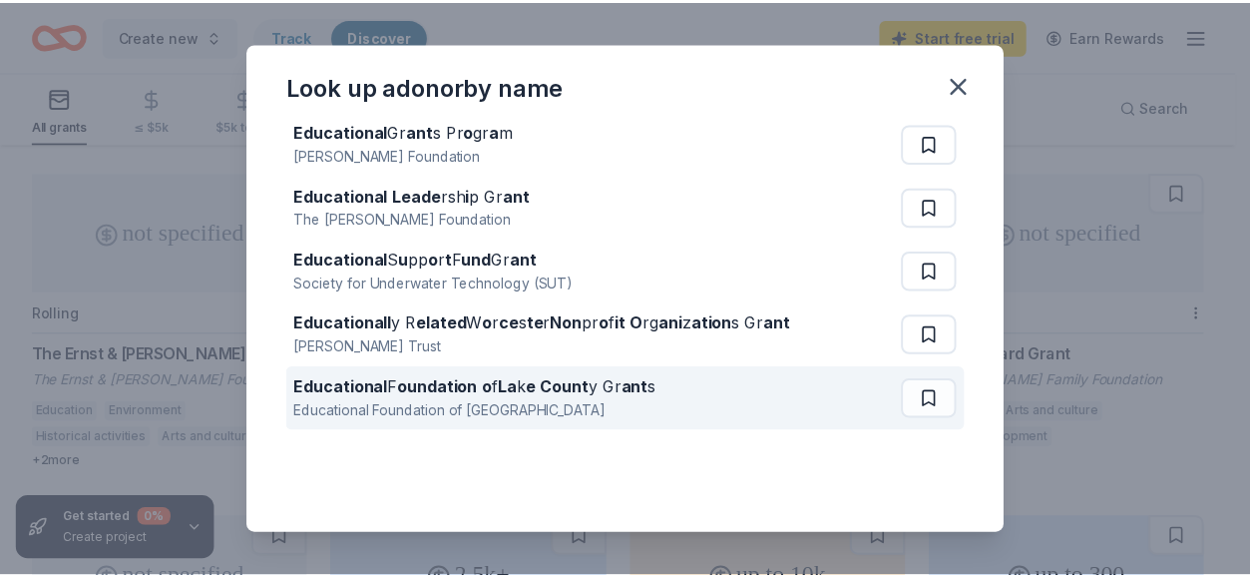
scroll to position [0, 0]
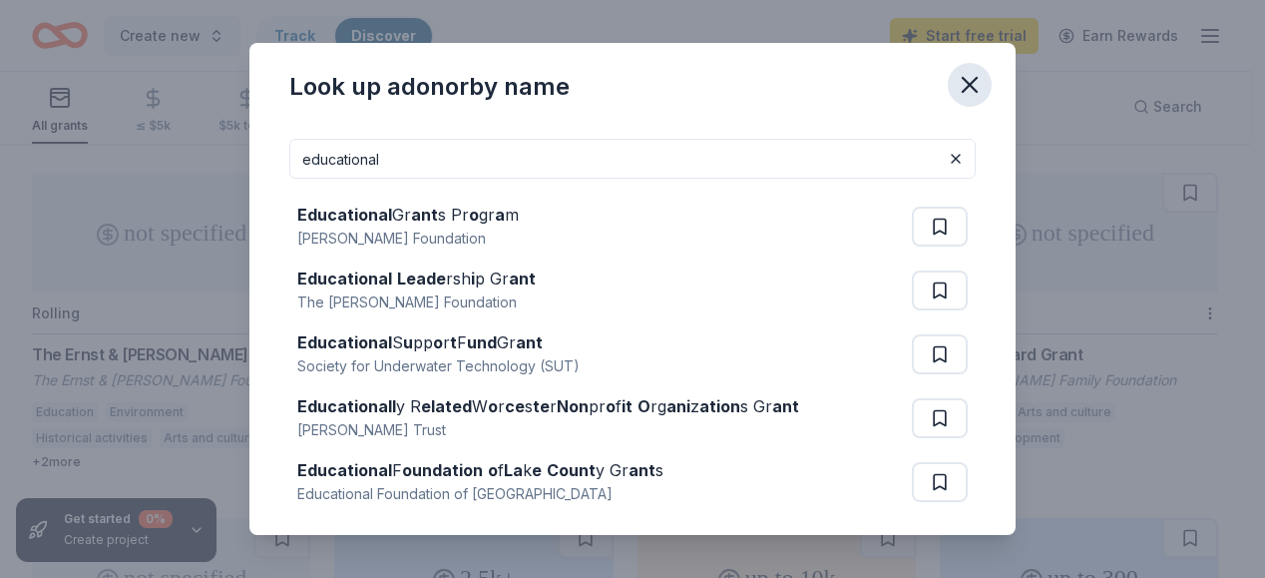
click at [965, 75] on icon "button" at bounding box center [970, 85] width 28 height 28
